Goal: Information Seeking & Learning: Find specific fact

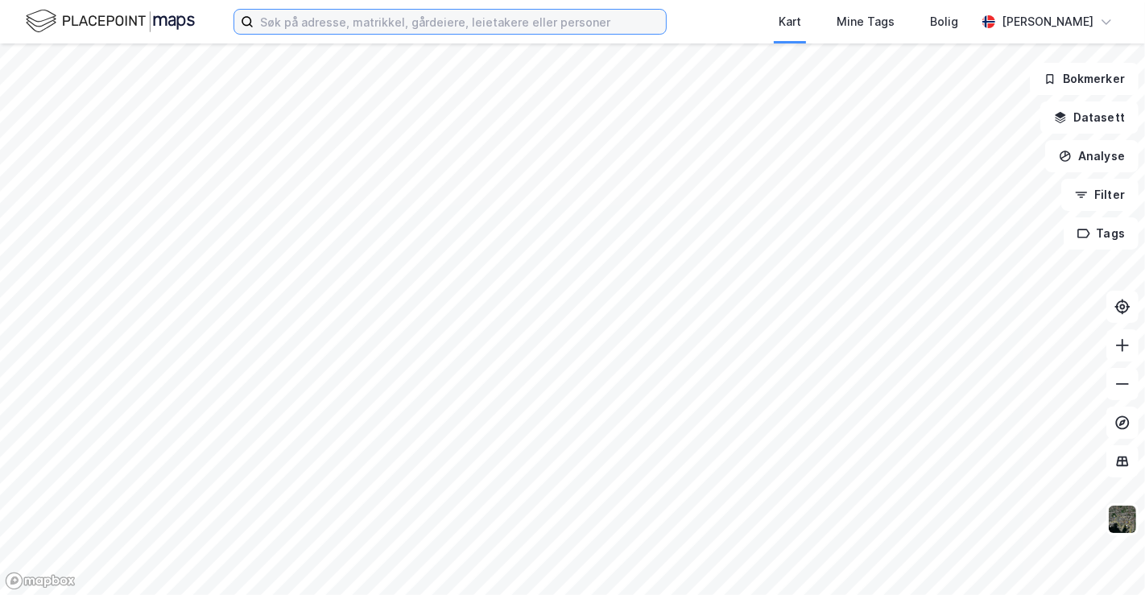
click at [419, 22] on input at bounding box center [460, 22] width 412 height 24
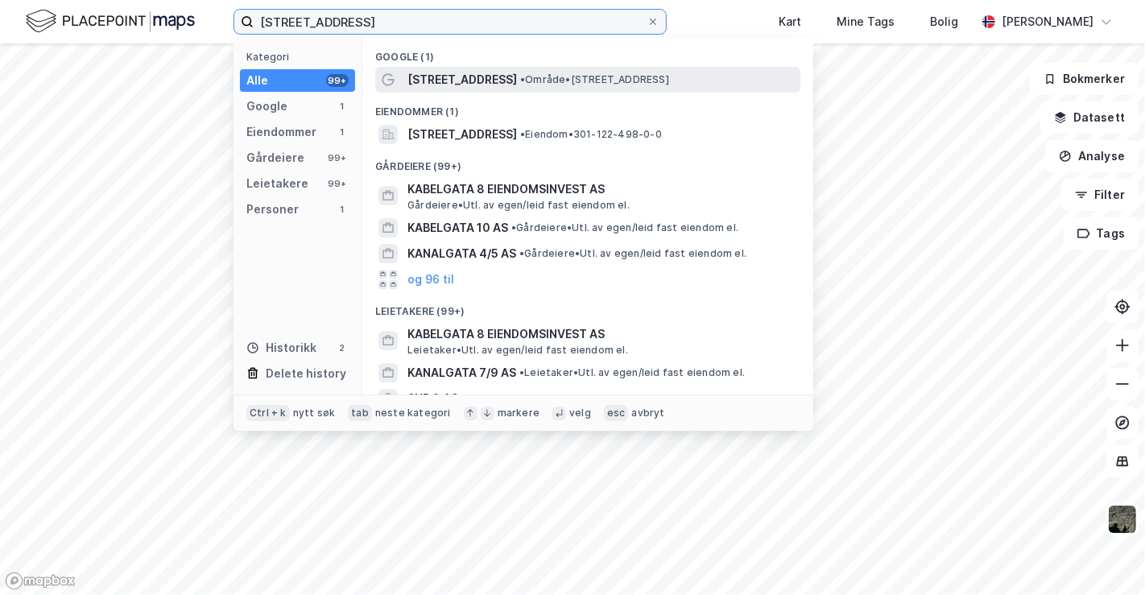
type input "Kabelgata 8"
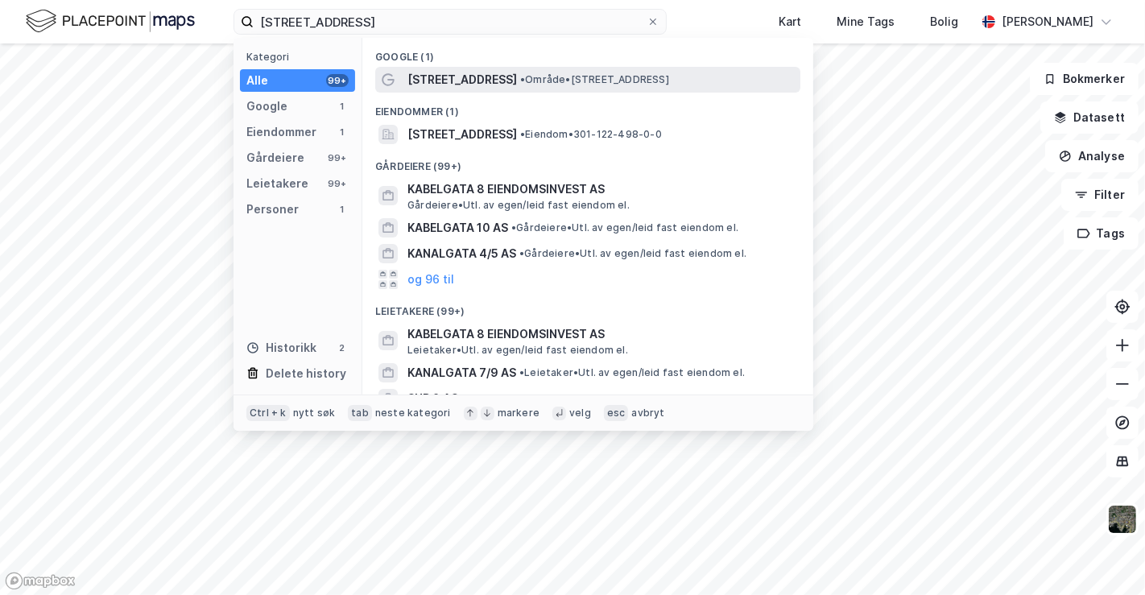
click at [473, 76] on div "Kabelgata 8 • Område • Kabelgata 8, 0581 Oslo" at bounding box center [602, 79] width 390 height 19
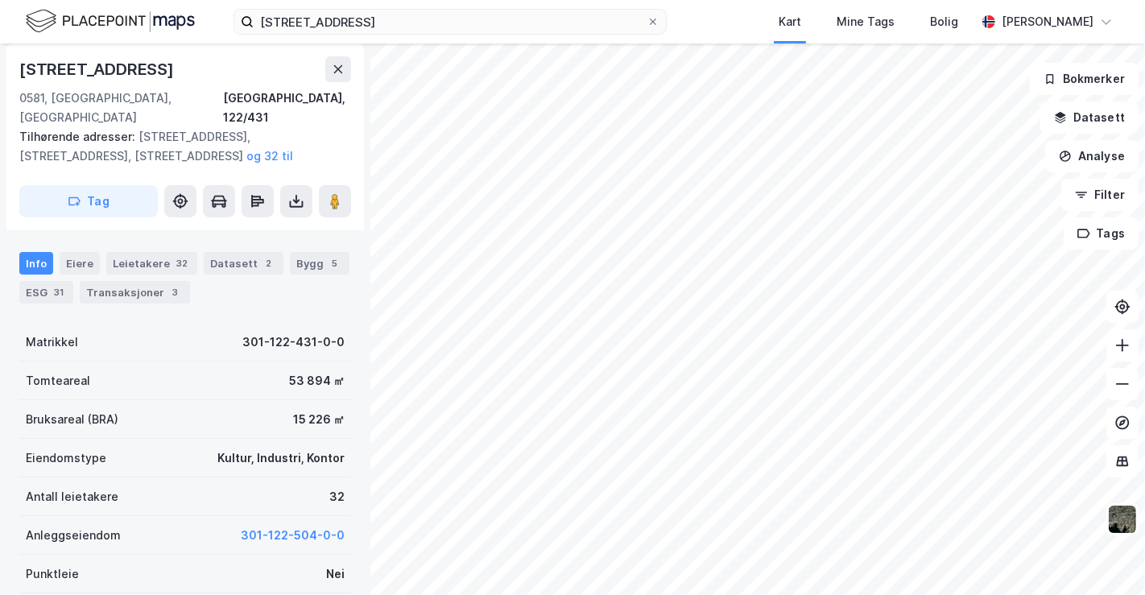
scroll to position [268, 0]
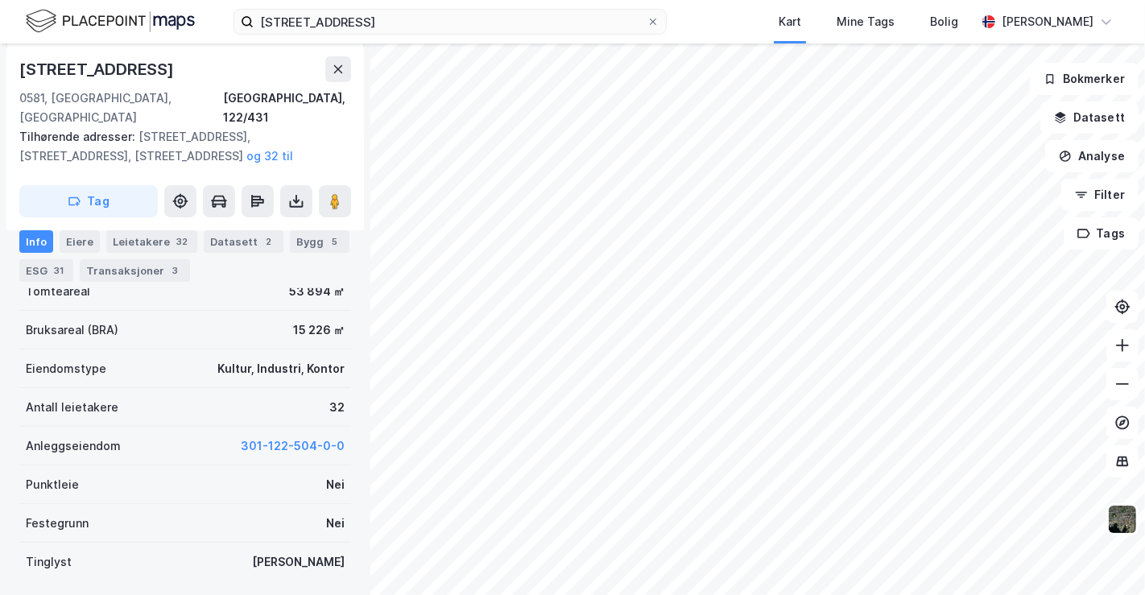
click at [66, 233] on div "Eiere" at bounding box center [80, 241] width 40 height 23
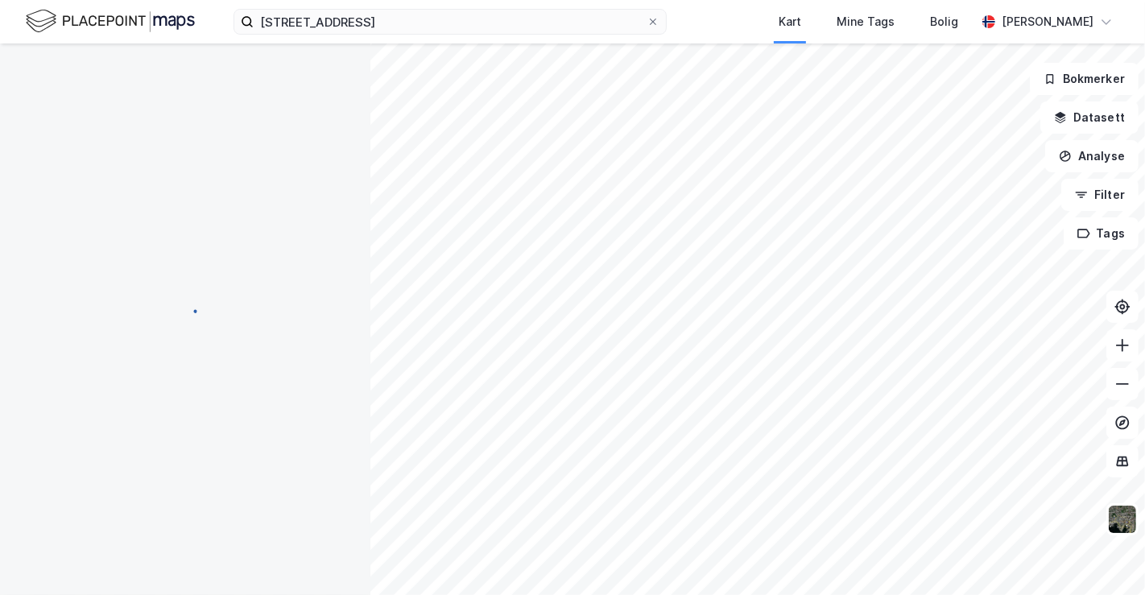
scroll to position [147, 0]
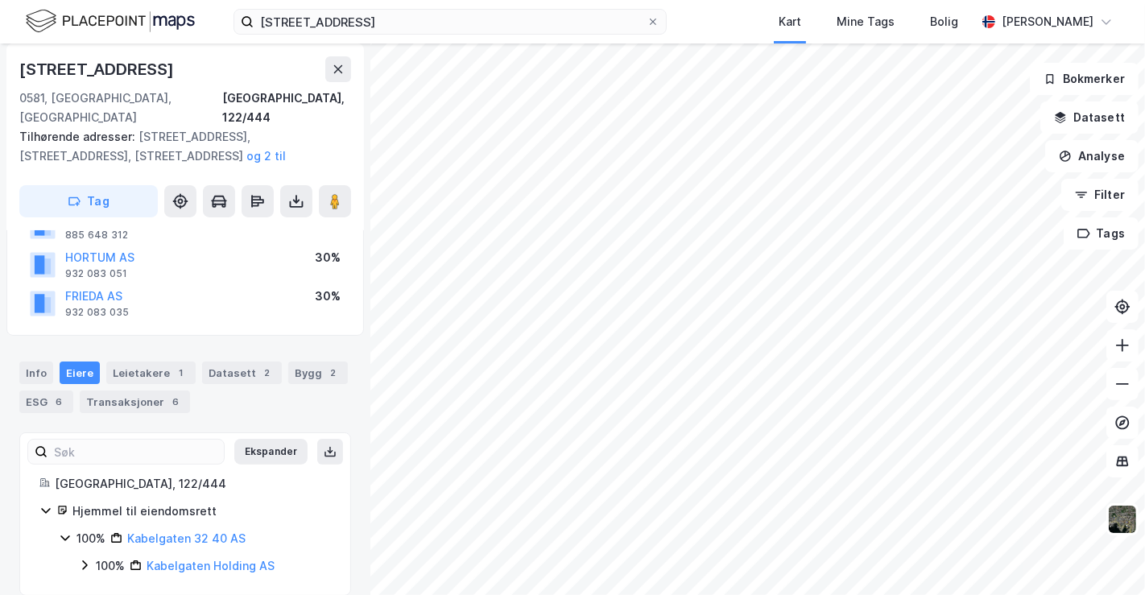
click at [92, 556] on div "100% Kabelgaten Holding AS" at bounding box center [204, 565] width 253 height 19
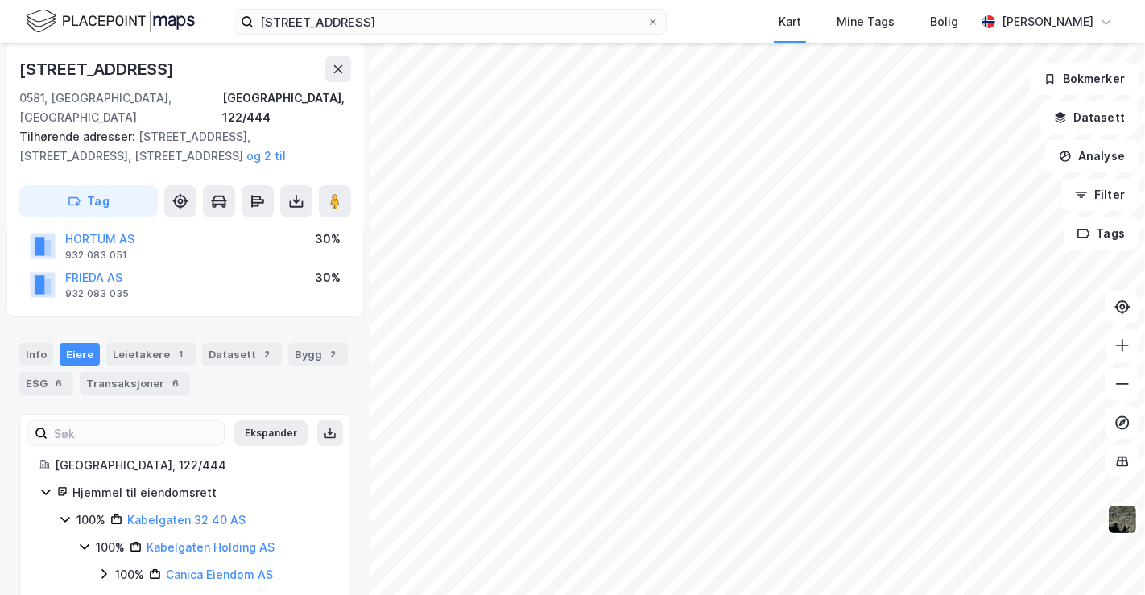
scroll to position [175, 0]
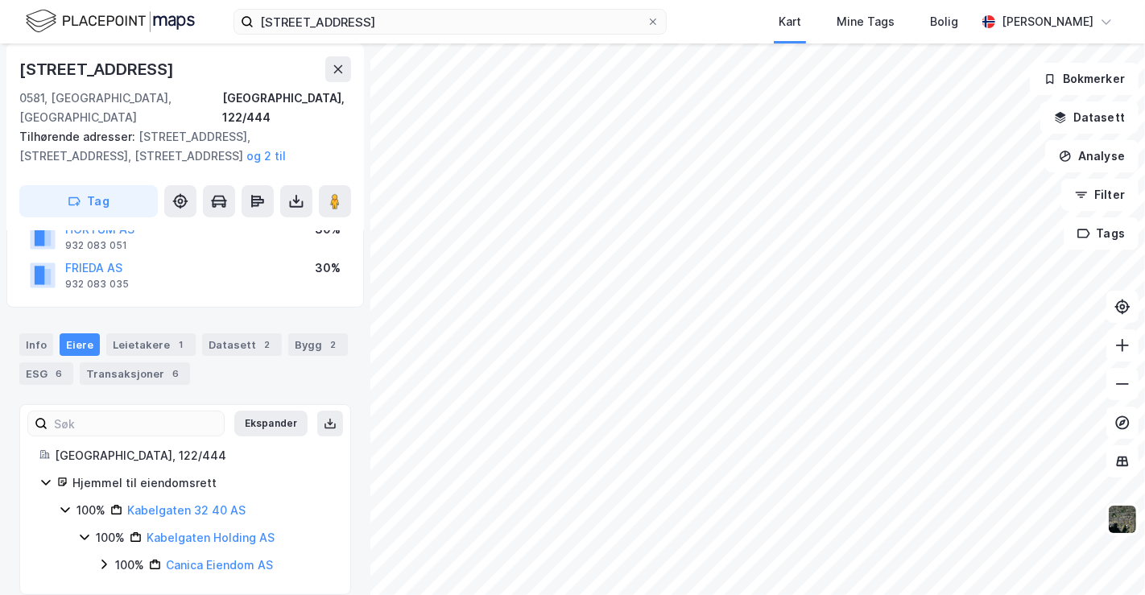
click at [102, 558] on icon at bounding box center [103, 564] width 13 height 13
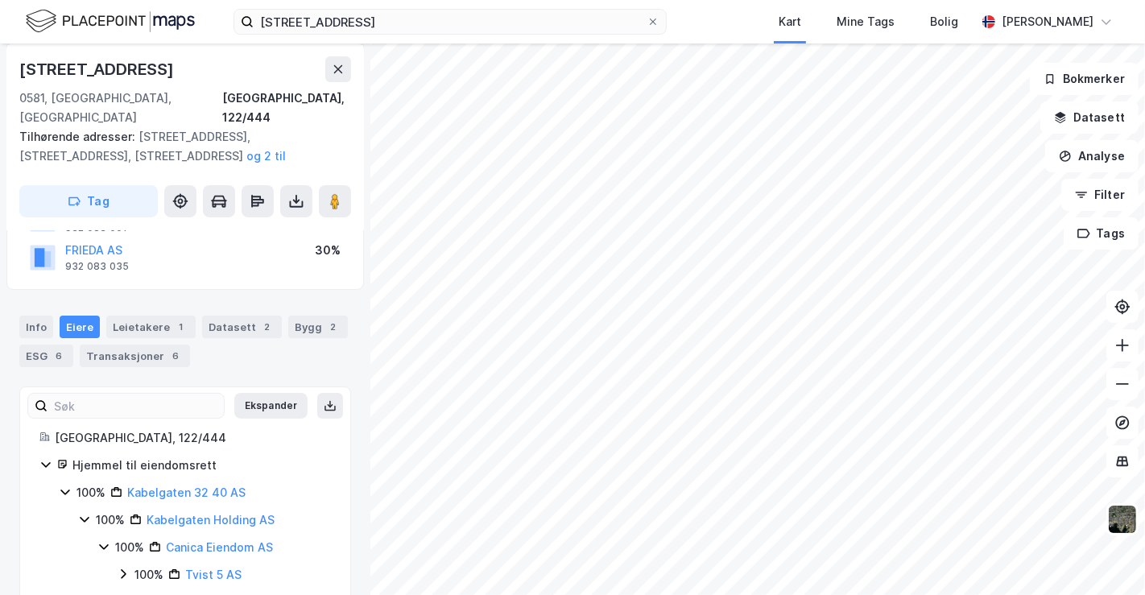
scroll to position [201, 0]
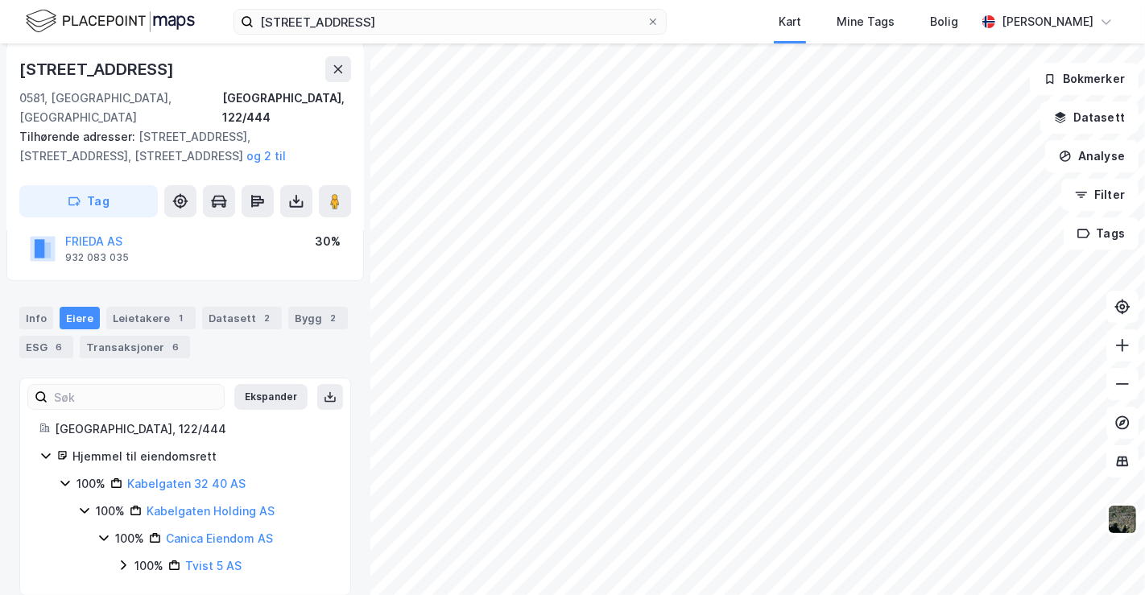
click at [123, 560] on icon at bounding box center [123, 565] width 5 height 10
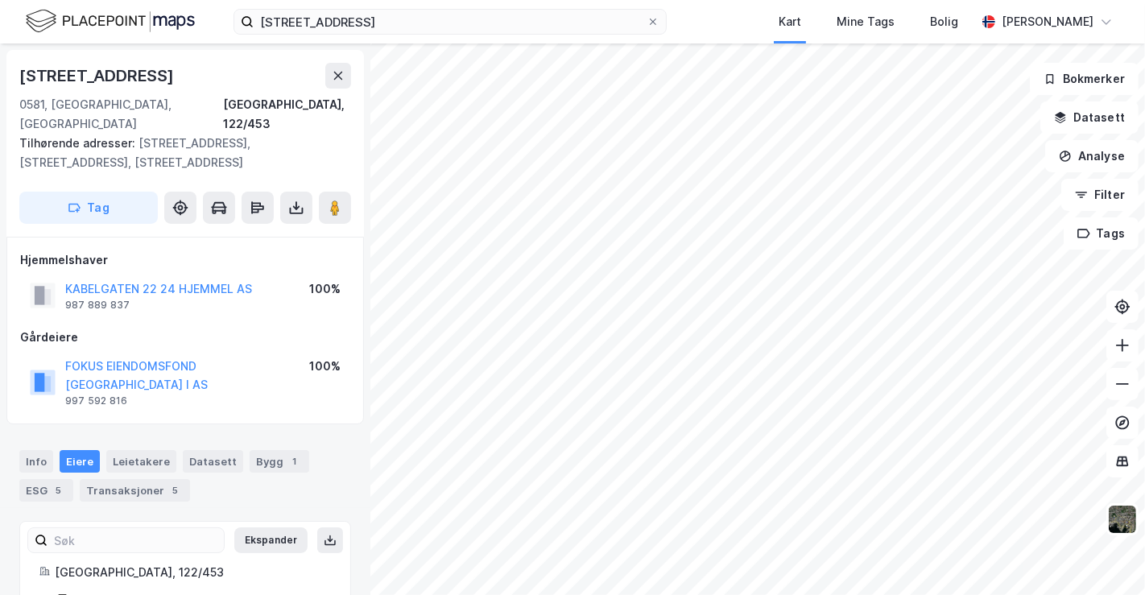
scroll to position [89, 0]
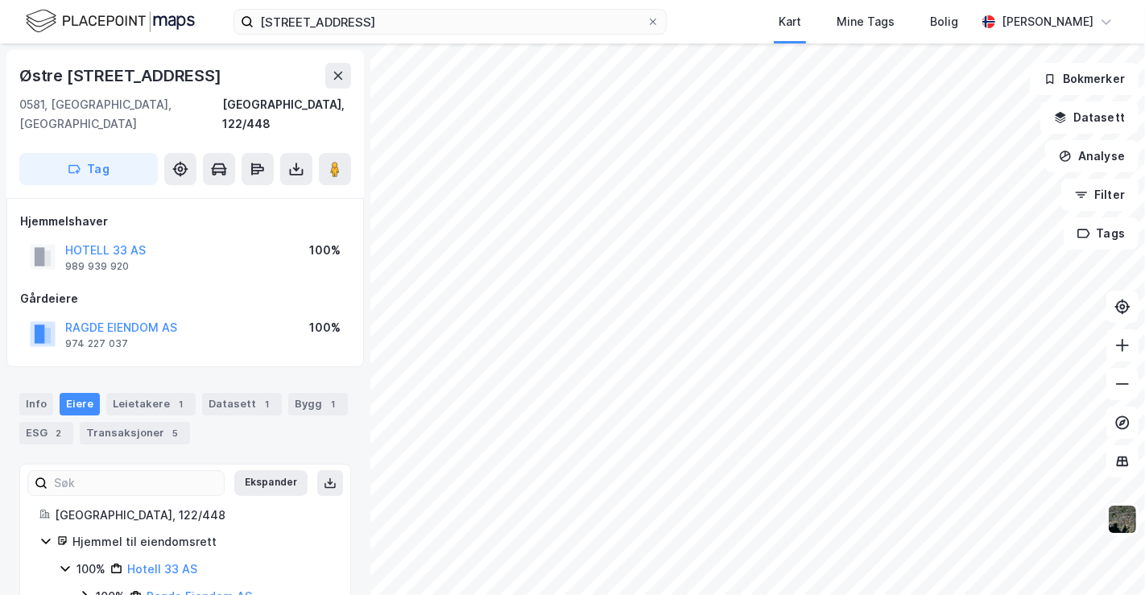
scroll to position [31, 0]
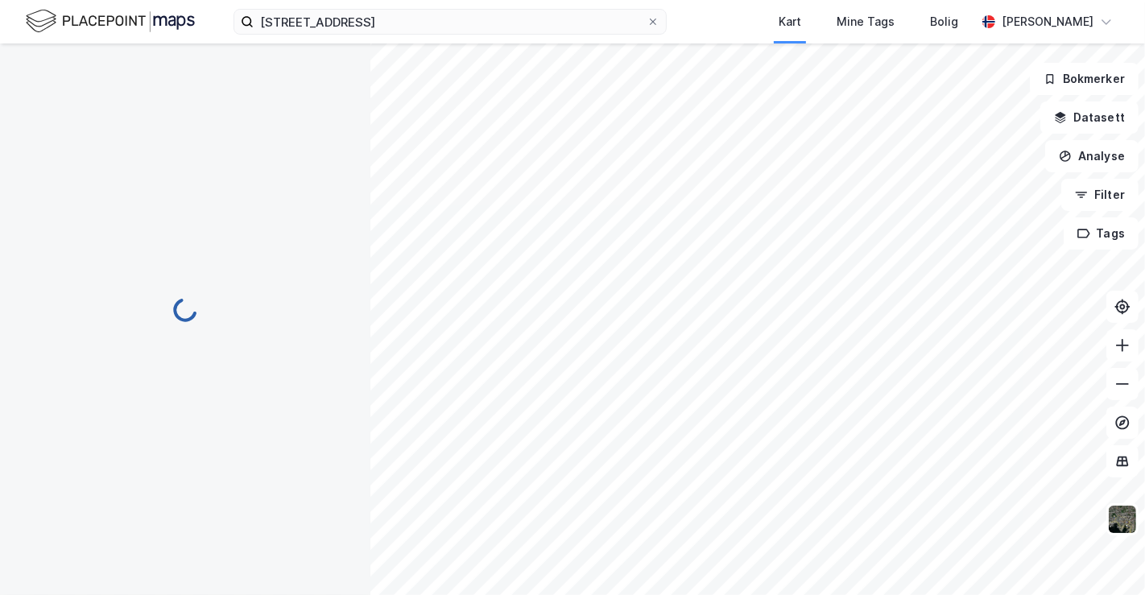
scroll to position [31, 0]
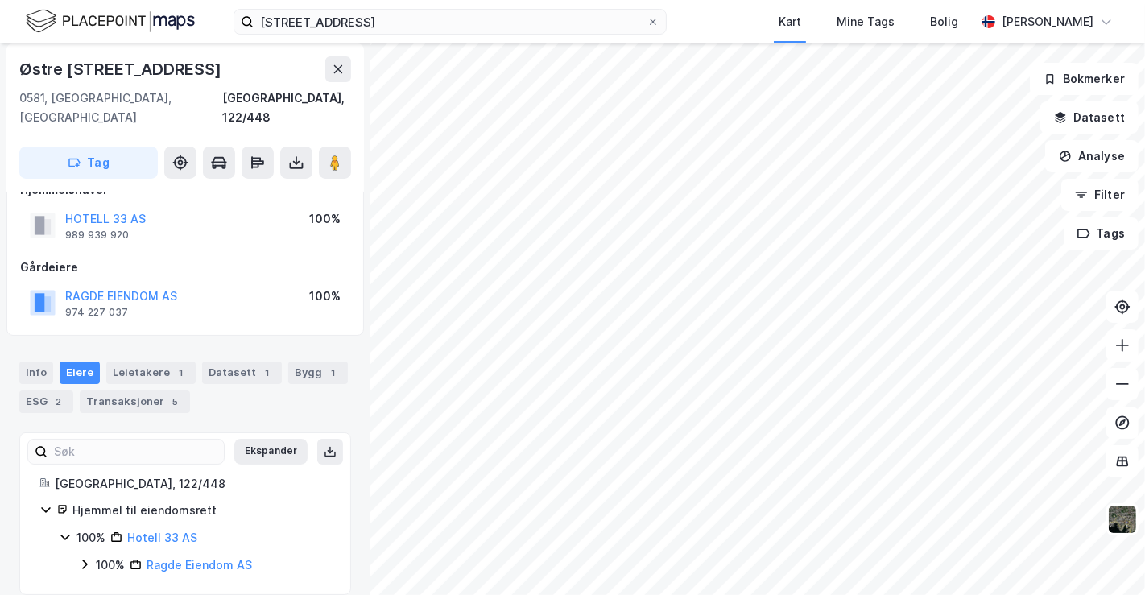
scroll to position [31, 0]
